Goal: Transaction & Acquisition: Purchase product/service

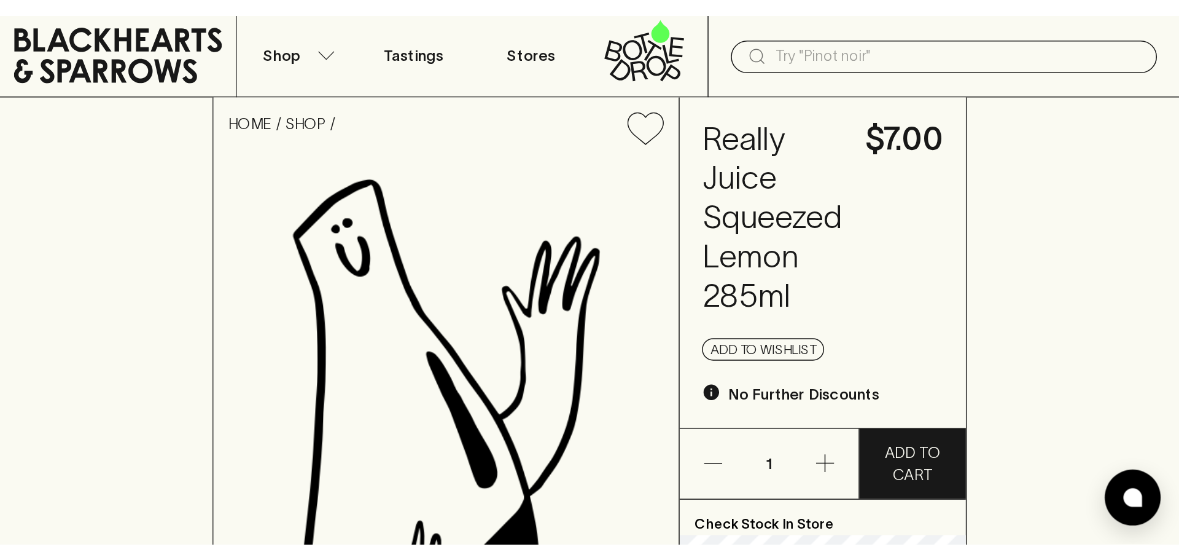
scroll to position [31, 0]
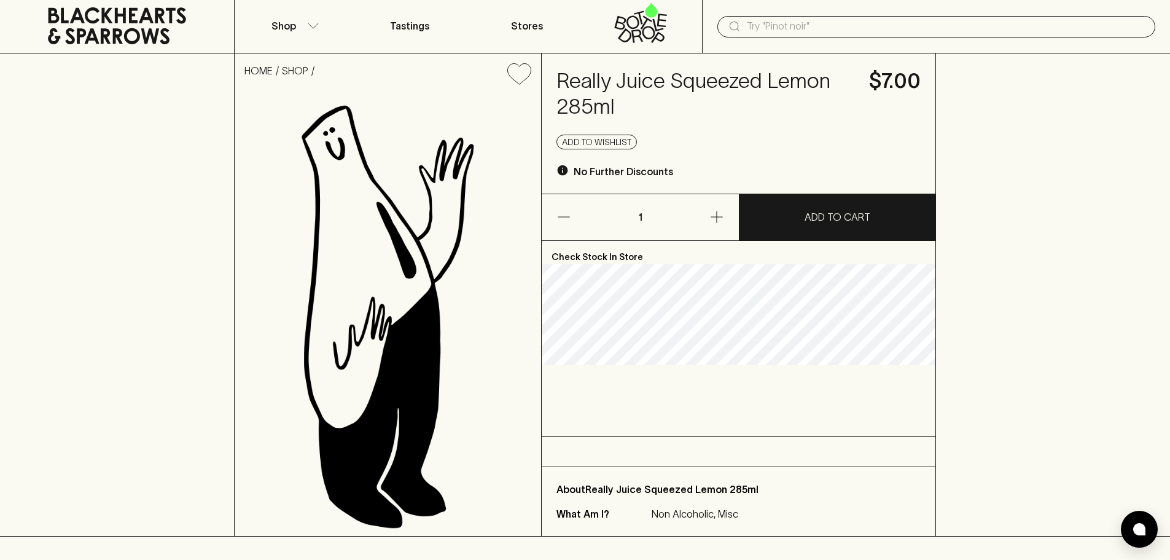
click at [796, 8] on div "​" at bounding box center [936, 25] width 468 height 55
click at [796, 26] on input "text" at bounding box center [946, 27] width 399 height 20
click at [301, 25] on button "Shop" at bounding box center [293, 25] width 117 height 55
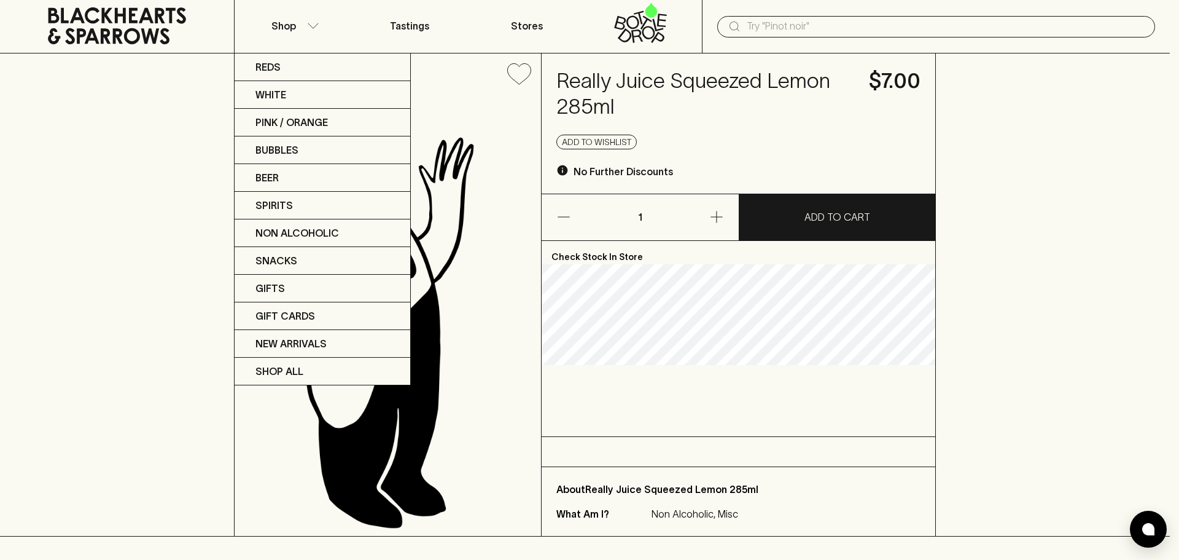
click at [319, 24] on div at bounding box center [589, 280] width 1179 height 560
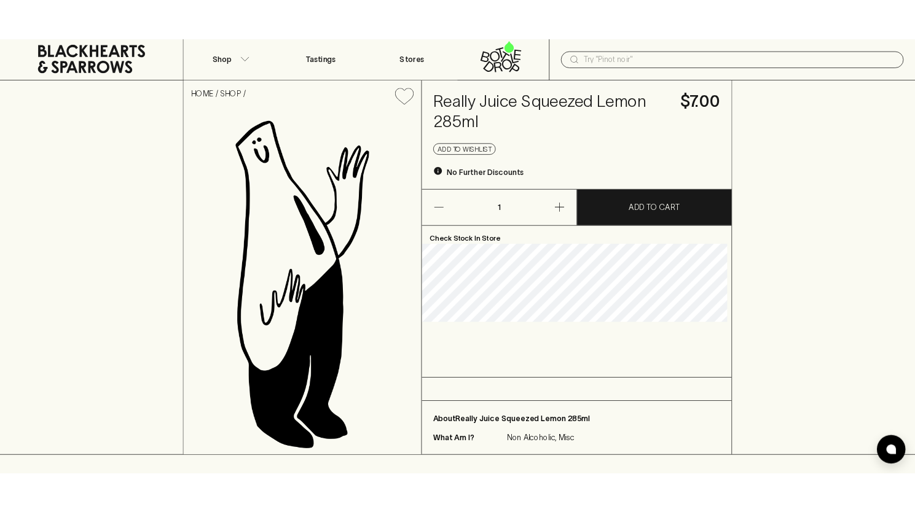
scroll to position [29, 0]
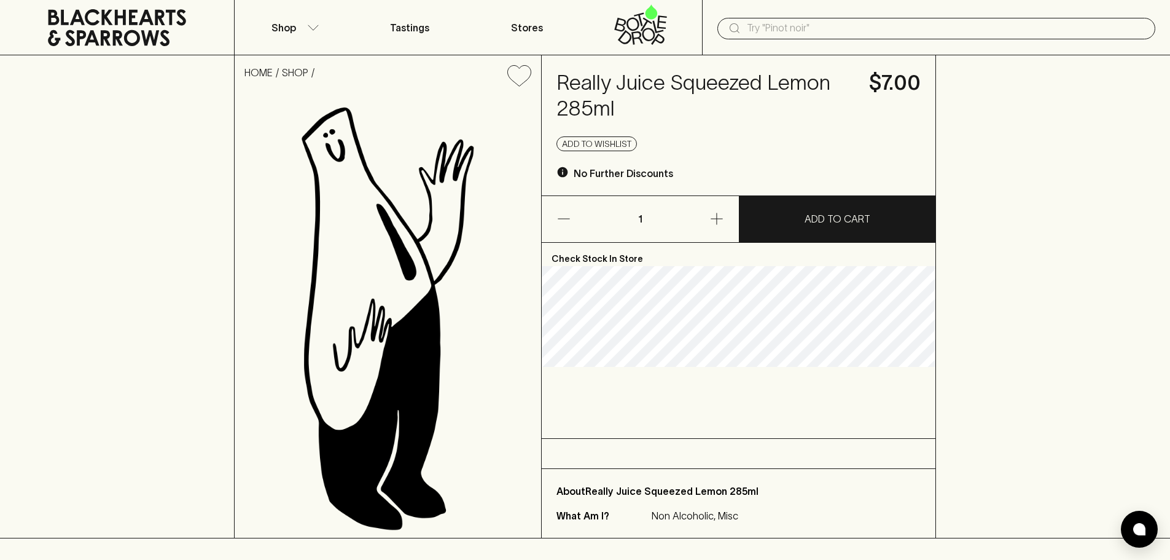
click at [91, 315] on div "HOME SHOP Really Juice Squeezed Lemon 285ml $7.00 Add to wishlist No Further Di…" at bounding box center [585, 296] width 1170 height 483
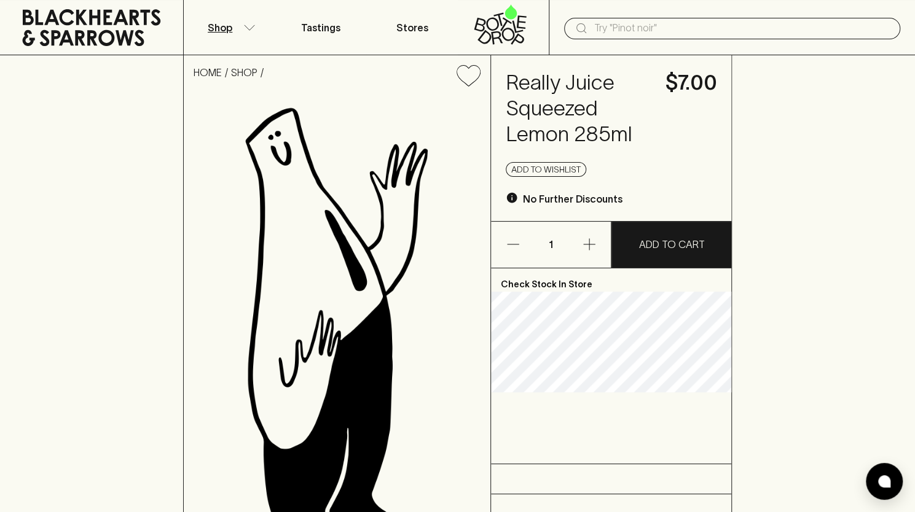
click at [255, 36] on button "Shop" at bounding box center [230, 27] width 92 height 55
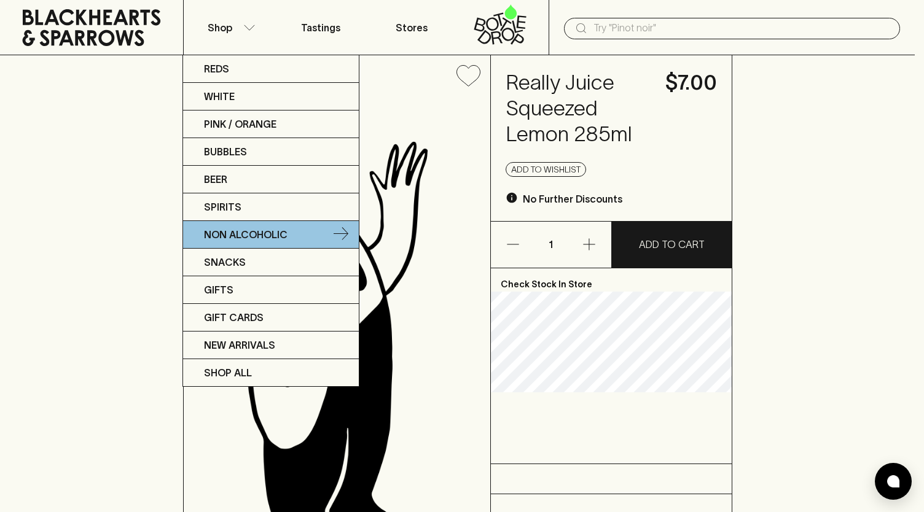
click at [283, 230] on p "Non Alcoholic" at bounding box center [246, 234] width 84 height 15
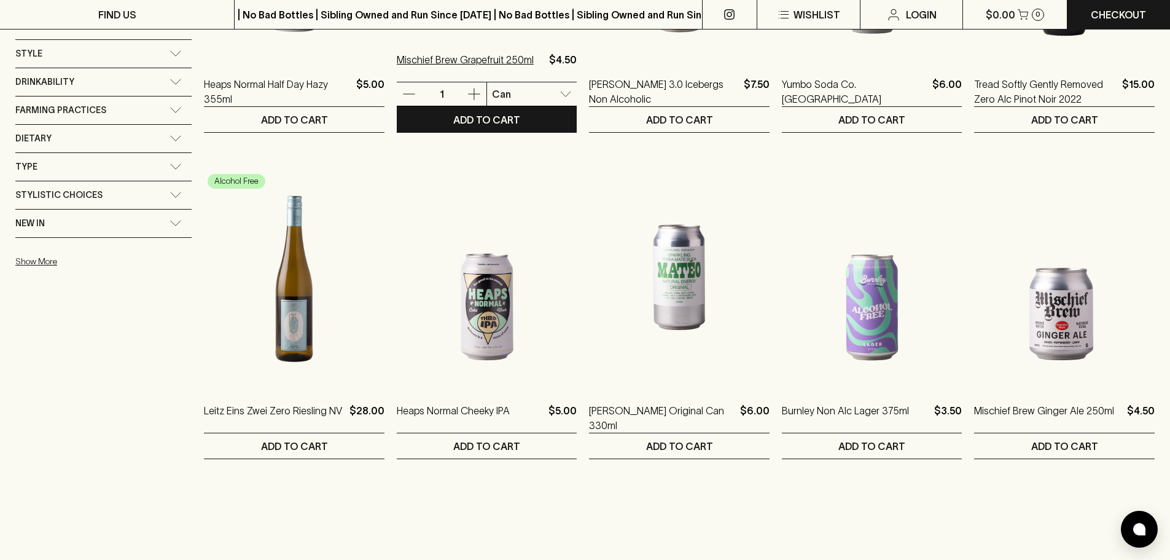
scroll to position [737, 0]
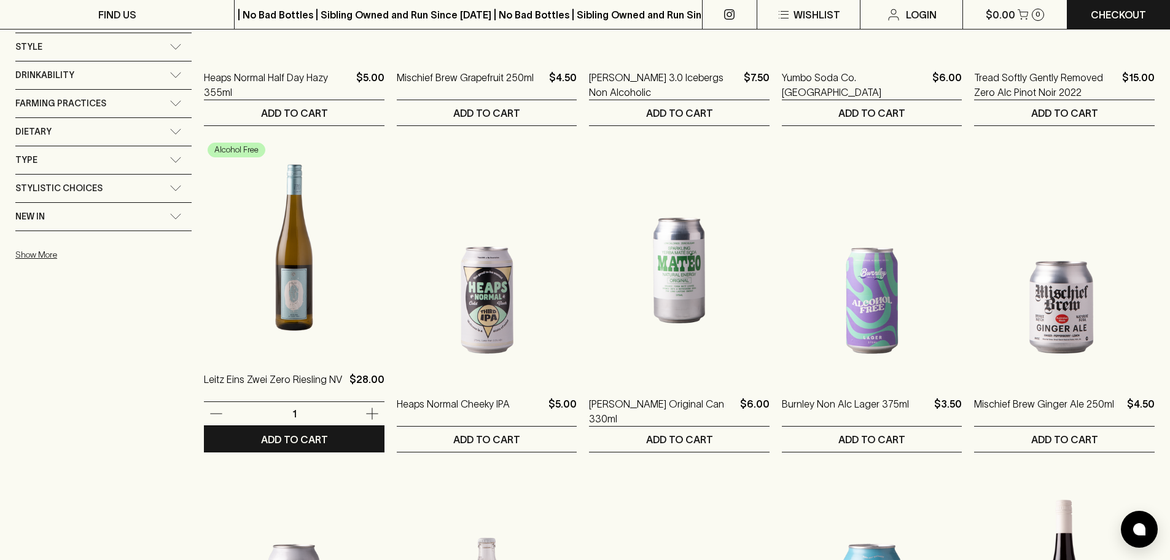
drag, startPoint x: 318, startPoint y: 443, endPoint x: 533, endPoint y: 353, distance: 233.7
click at [318, 443] on button "ADD TO CART" at bounding box center [294, 438] width 181 height 25
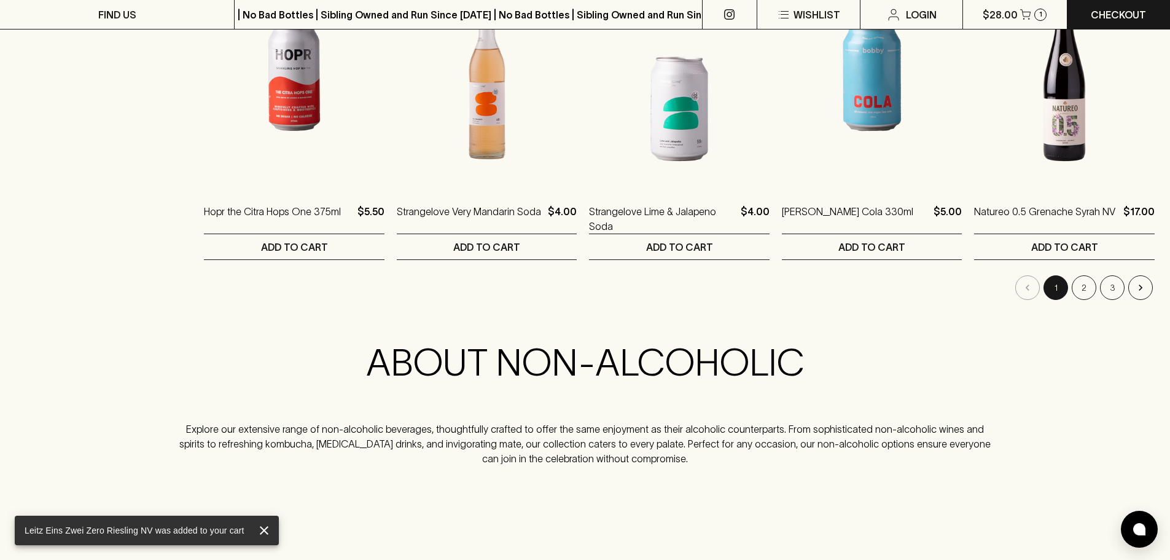
scroll to position [1229, 0]
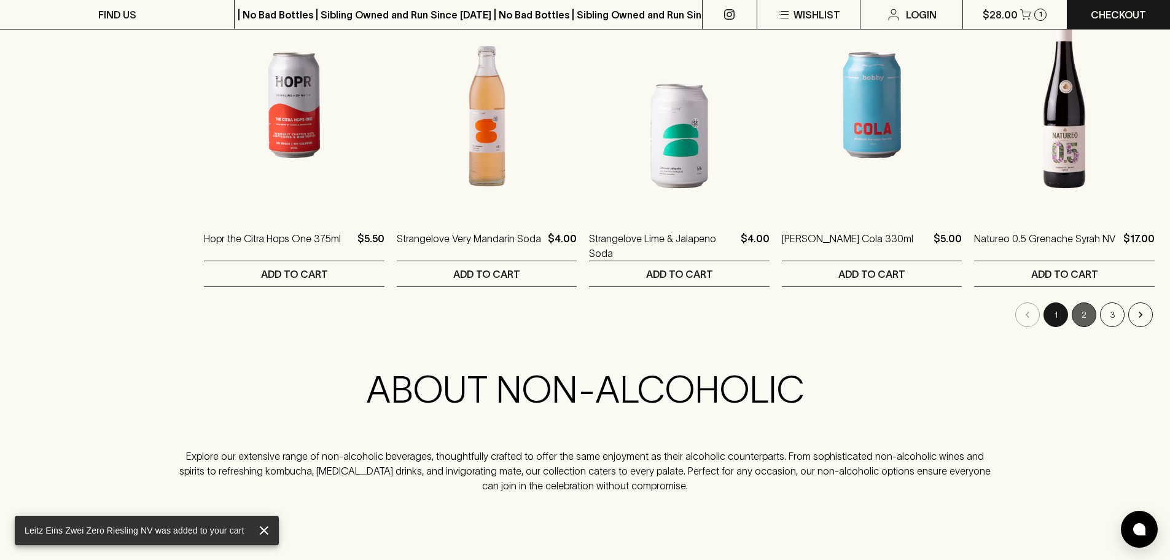
click at [914, 321] on button "2" at bounding box center [1084, 314] width 25 height 25
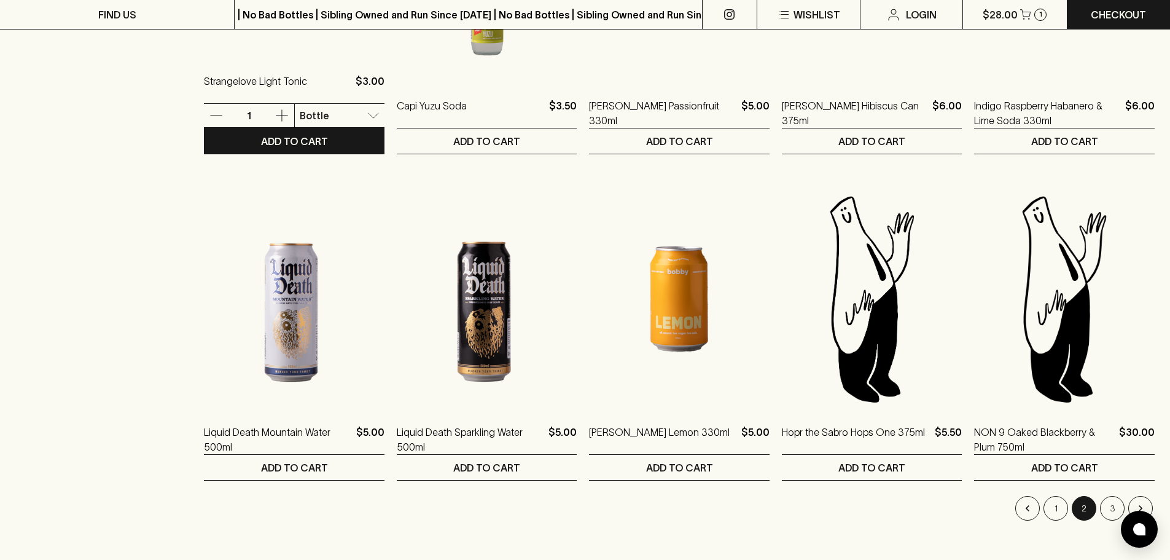
scroll to position [1167, 0]
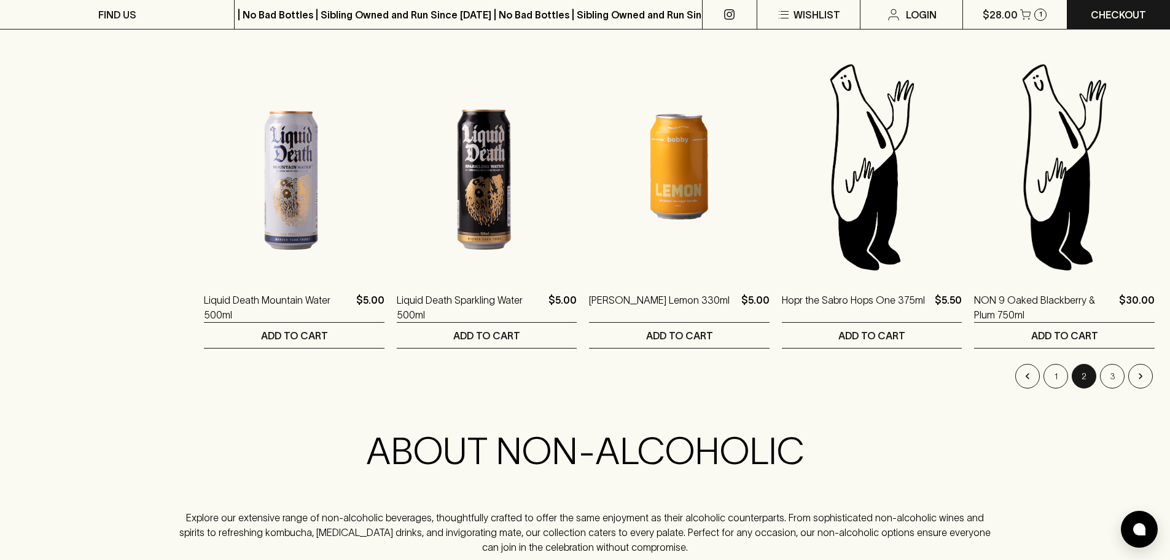
click at [914, 372] on li "3" at bounding box center [1112, 376] width 28 height 25
click at [914, 373] on button "3" at bounding box center [1112, 376] width 25 height 25
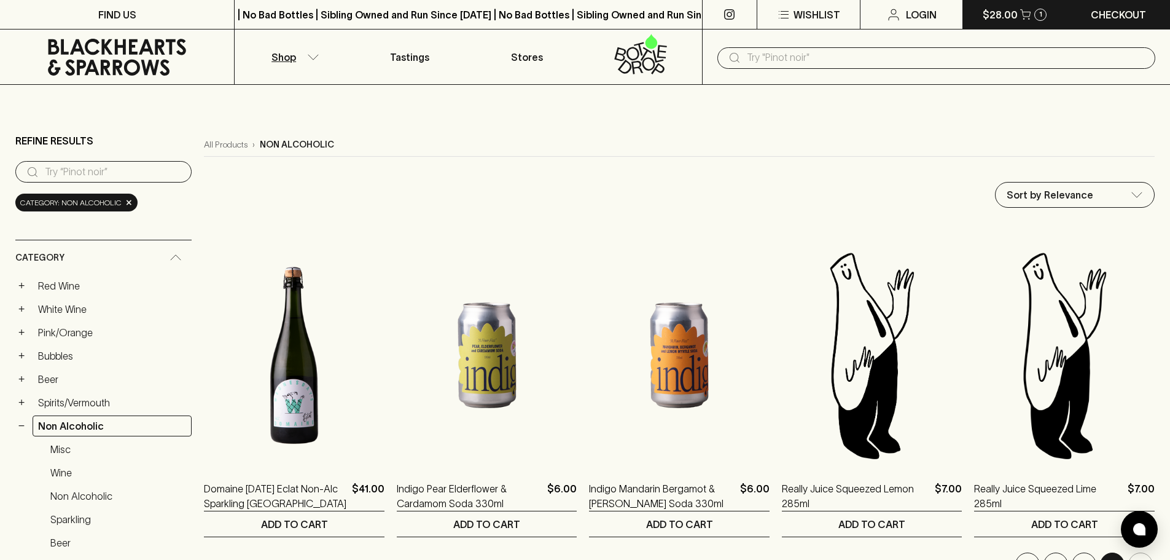
click at [914, 21] on button "$28.00 1" at bounding box center [1014, 14] width 103 height 29
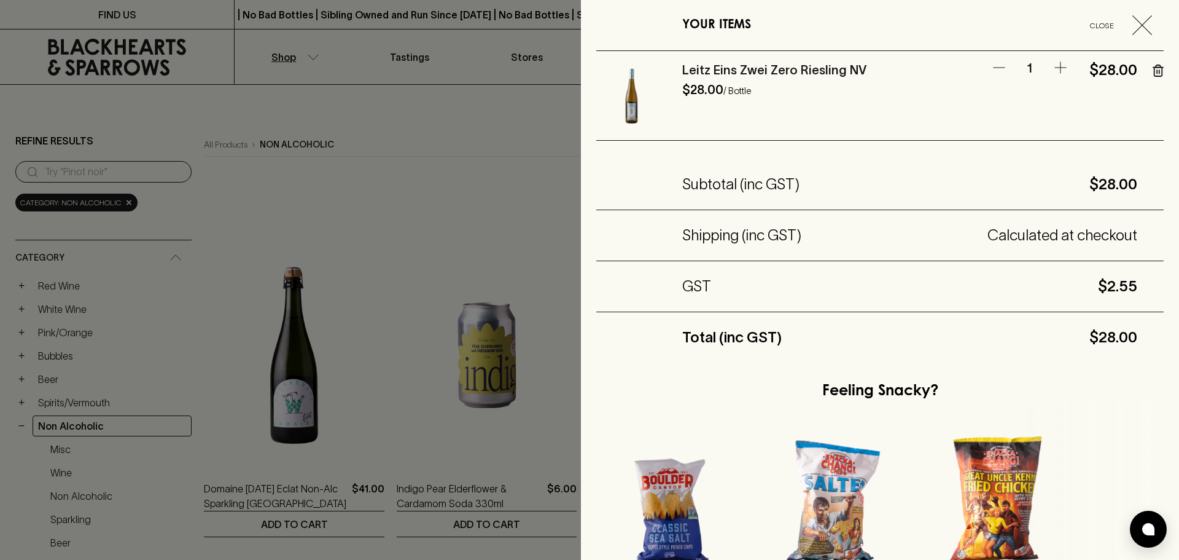
click at [435, 166] on div at bounding box center [589, 280] width 1179 height 560
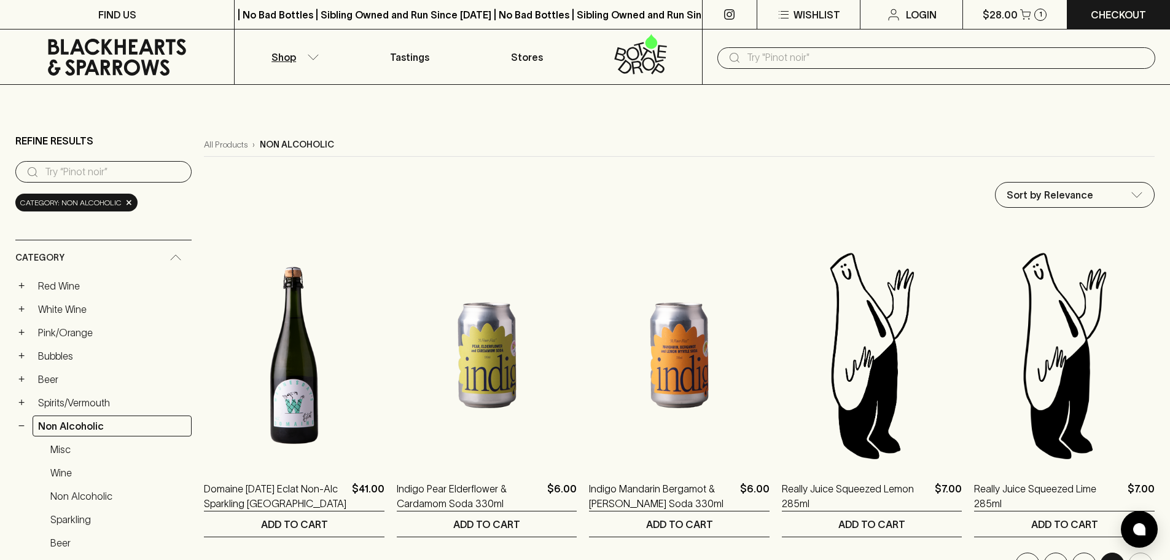
drag, startPoint x: 802, startPoint y: 35, endPoint x: 803, endPoint y: 60, distance: 25.2
click at [802, 36] on div "​" at bounding box center [936, 56] width 468 height 55
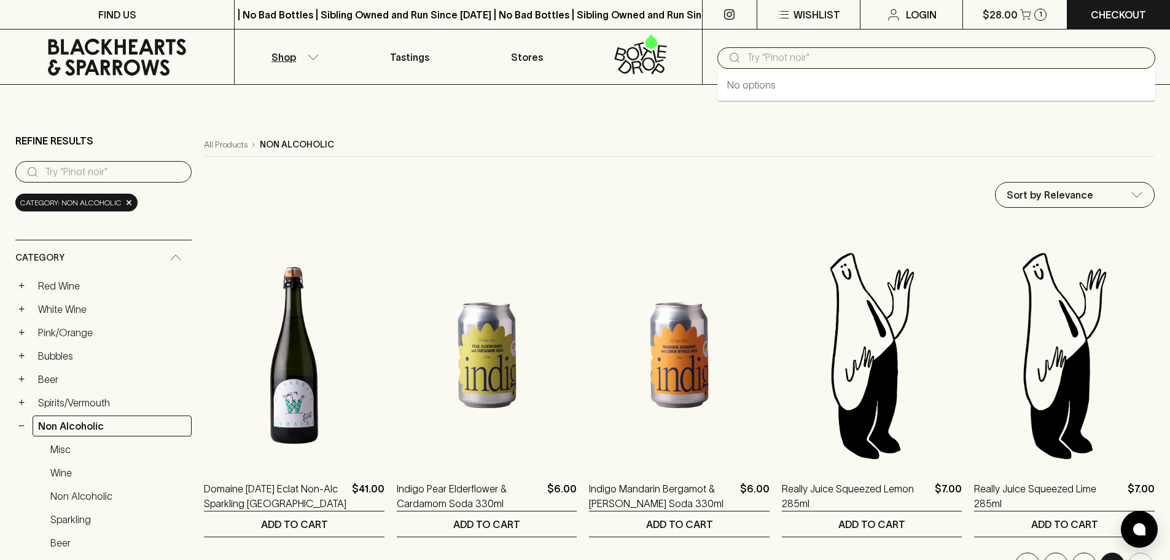
click at [803, 61] on input "text" at bounding box center [946, 58] width 399 height 20
type input "verjus"
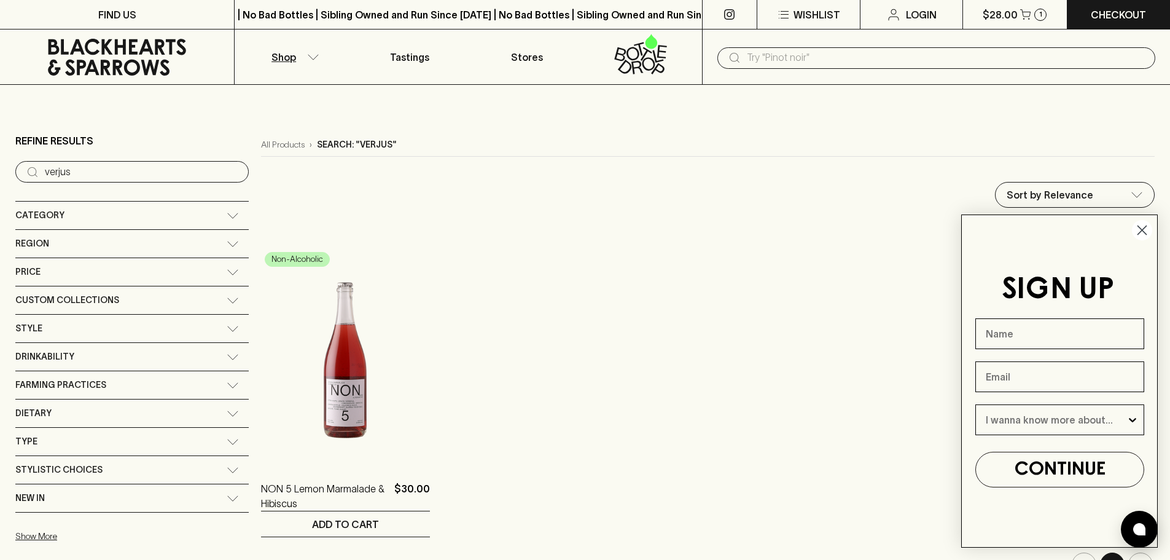
click at [396, 334] on ol "Non-Alcoholic NON 5 Lemon Marmalade & Hibiscus $30.00 1 ADD TO CART" at bounding box center [708, 380] width 894 height 314
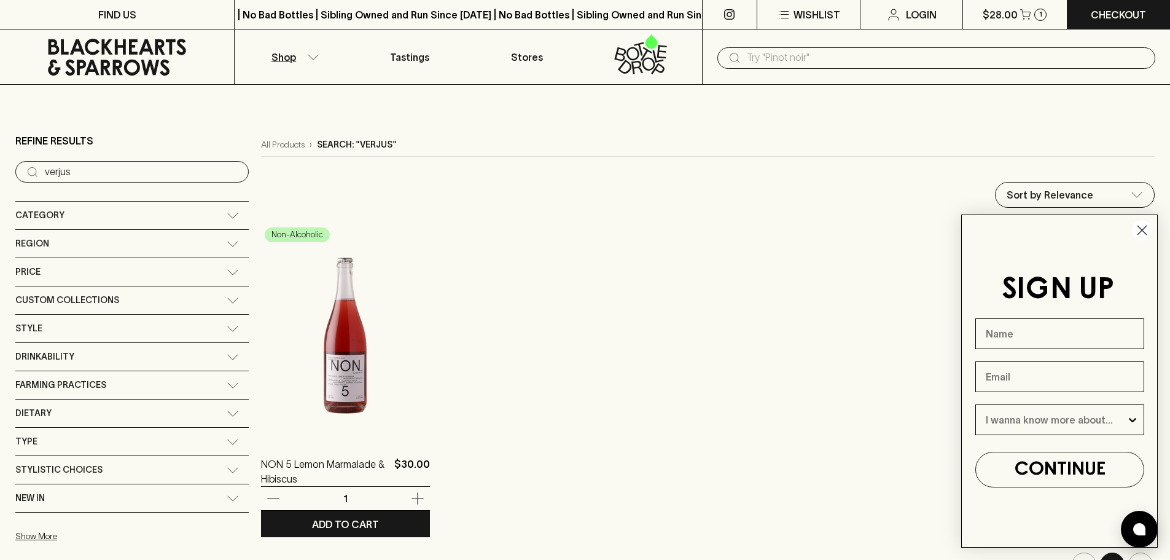
click at [322, 365] on img at bounding box center [345, 330] width 169 height 215
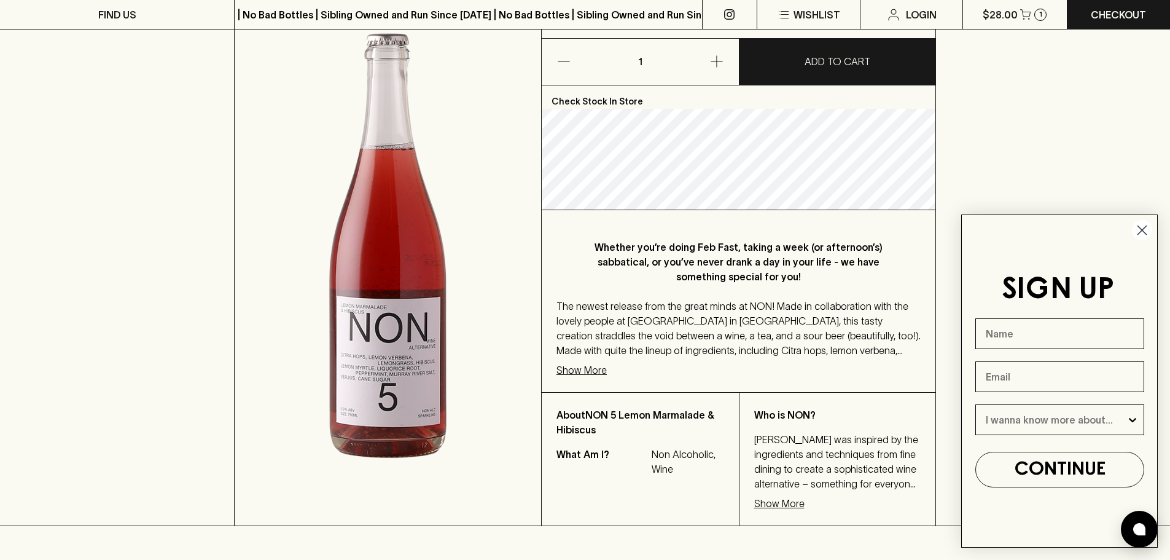
scroll to position [123, 0]
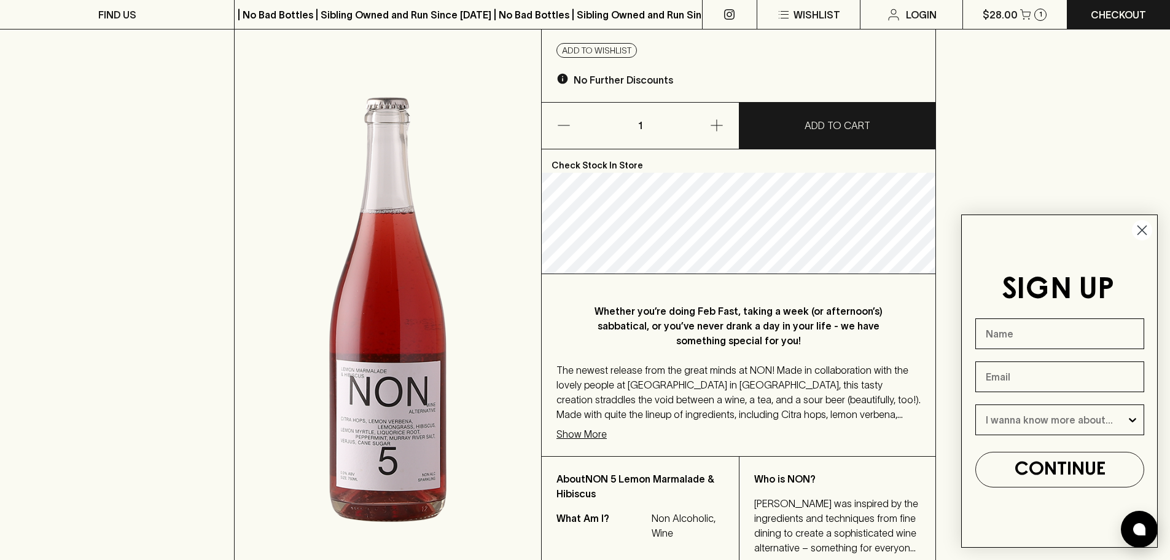
click at [600, 425] on div "Whether you’re doing Feb Fast, taking a week (or afternoon’s) sabbatical, or yo…" at bounding box center [739, 365] width 394 height 182
